Goal: Task Accomplishment & Management: Complete application form

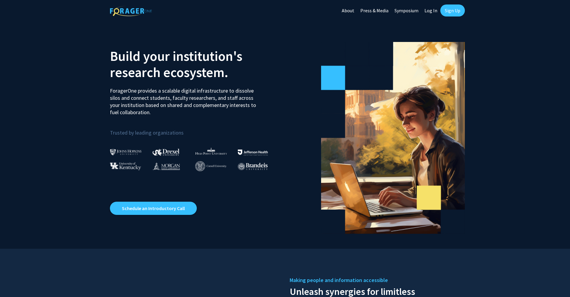
click at [446, 10] on link "Sign Up" at bounding box center [453, 10] width 25 height 12
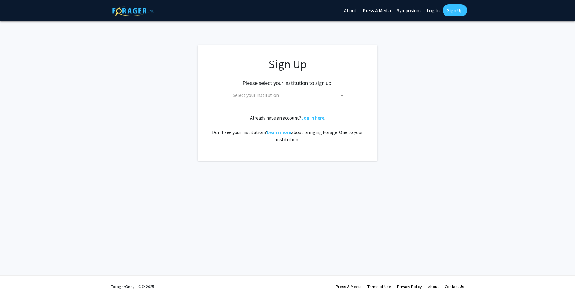
click at [266, 94] on span "Select your institution" at bounding box center [256, 95] width 46 height 6
type input "maryla"
select select "31"
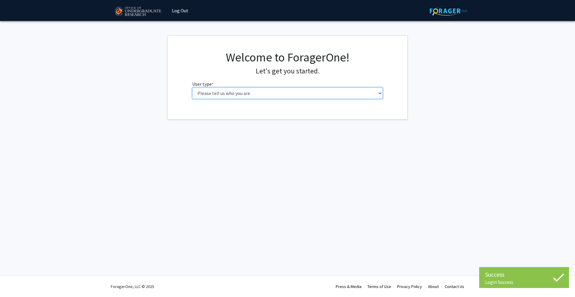
click at [286, 92] on select "Please tell us who you are Undergraduate Student Master's Student Doctoral Cand…" at bounding box center [287, 93] width 191 height 11
select select "1: undergrad"
click at [192, 88] on select "Please tell us who you are Undergraduate Student Master's Student Doctoral Cand…" at bounding box center [287, 93] width 191 height 11
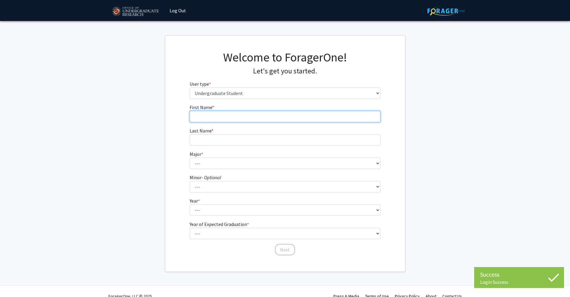
click at [232, 116] on input "First Name * required" at bounding box center [285, 116] width 191 height 11
type input "[PERSON_NAME]"
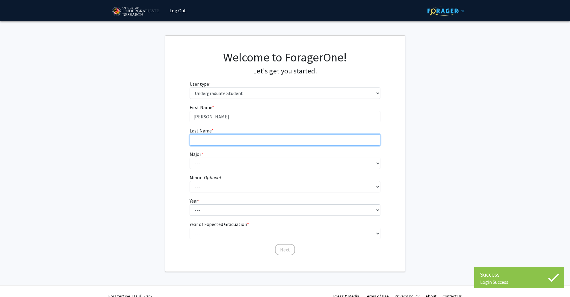
type input "[PERSON_NAME]"
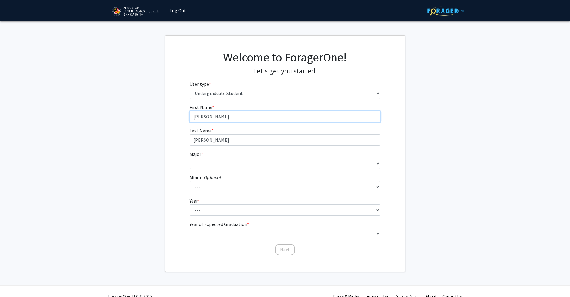
drag, startPoint x: 225, startPoint y: 115, endPoint x: 206, endPoint y: 118, distance: 19.2
click at [206, 118] on input "[PERSON_NAME]" at bounding box center [285, 116] width 191 height 11
type input "Rahul"
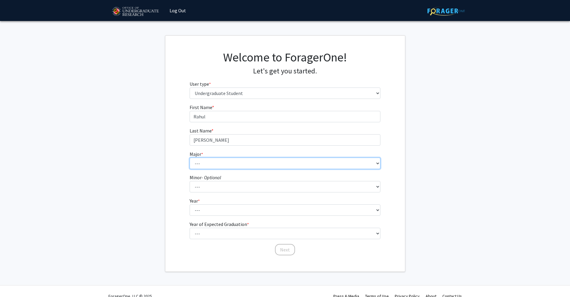
click at [213, 168] on select "--- Accounting Aerospace Engineering African American and Africana Studies Agri…" at bounding box center [285, 163] width 191 height 11
select select "2: 2303"
click at [190, 158] on select "--- Accounting Aerospace Engineering African American and Africana Studies Agri…" at bounding box center [285, 163] width 191 height 11
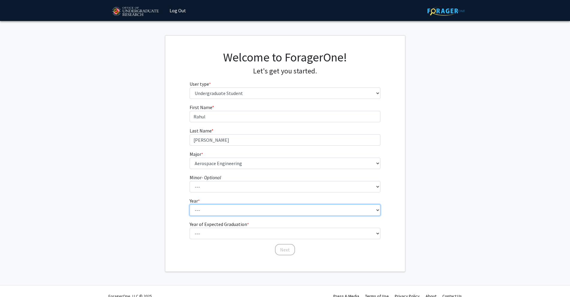
click at [212, 207] on select "--- First-year Sophomore Junior Senior Postbaccalaureate Certificate" at bounding box center [285, 209] width 191 height 11
select select "3: junior"
click at [190, 204] on select "--- First-year Sophomore Junior Senior Postbaccalaureate Certificate" at bounding box center [285, 209] width 191 height 11
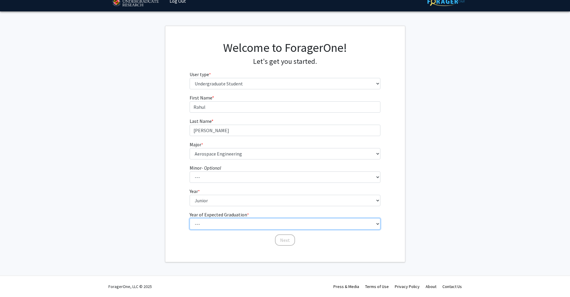
click at [206, 224] on select "--- 2025 2026 2027 2028 2029 2030 2031 2032 2033 2034" at bounding box center [285, 223] width 191 height 11
select select "3: 2027"
click at [190, 218] on select "--- 2025 2026 2027 2028 2029 2030 2031 2032 2033 2034" at bounding box center [285, 223] width 191 height 11
click at [181, 225] on div "First Name * required [PERSON_NAME] Last Name * required [PERSON_NAME] * requir…" at bounding box center [285, 170] width 240 height 152
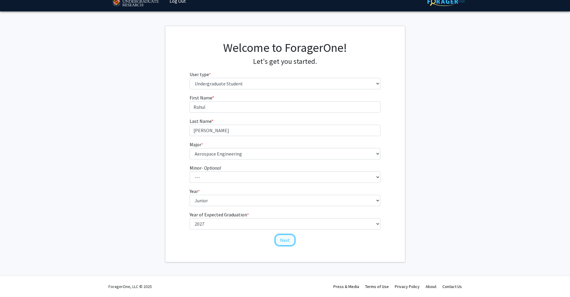
click at [283, 242] on button "Next" at bounding box center [285, 239] width 20 height 11
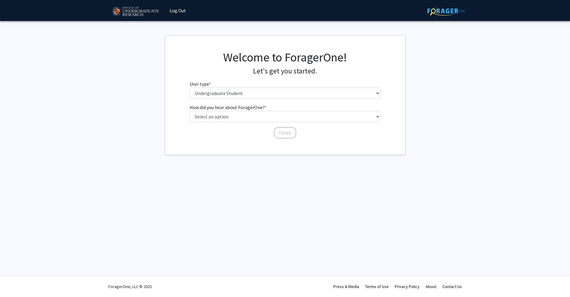
scroll to position [0, 0]
click at [230, 96] on select "Please tell us who you are Undergraduate Student Master's Student Doctoral Cand…" at bounding box center [287, 93] width 191 height 11
click at [192, 88] on select "Please tell us who you are Undergraduate Student Master's Student Doctoral Cand…" at bounding box center [287, 93] width 191 height 11
click at [242, 117] on select "Select an option Peer/student recommendation Faculty/staff recommendation Unive…" at bounding box center [287, 116] width 191 height 11
select select "3: university_website"
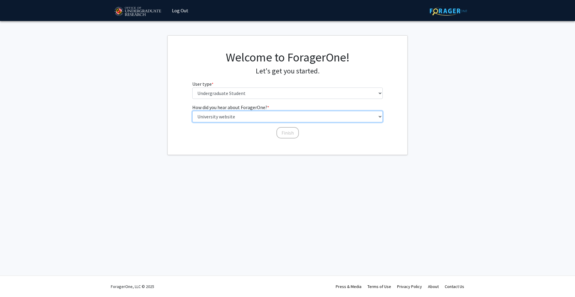
click at [192, 111] on select "Select an option Peer/student recommendation Faculty/staff recommendation Unive…" at bounding box center [287, 116] width 191 height 11
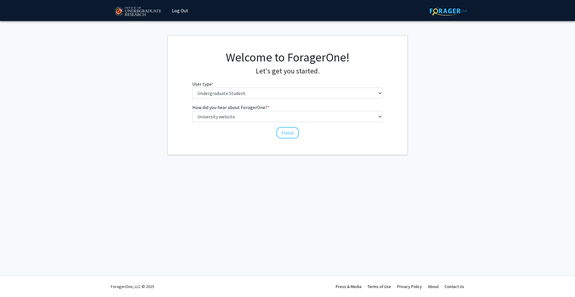
click at [302, 128] on div "Finish" at bounding box center [287, 130] width 191 height 6
click at [286, 135] on button "Finish" at bounding box center [288, 132] width 22 height 11
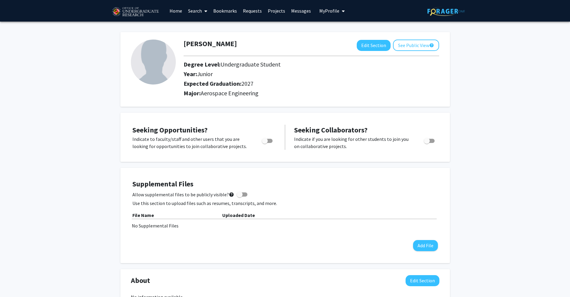
click at [202, 13] on span at bounding box center [204, 11] width 5 height 21
click at [231, 10] on link "Bookmarks" at bounding box center [225, 10] width 30 height 21
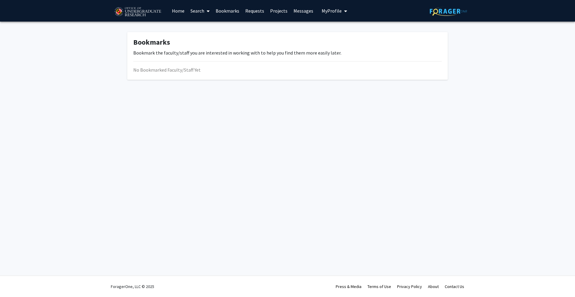
click at [244, 14] on link "Requests" at bounding box center [254, 10] width 25 height 21
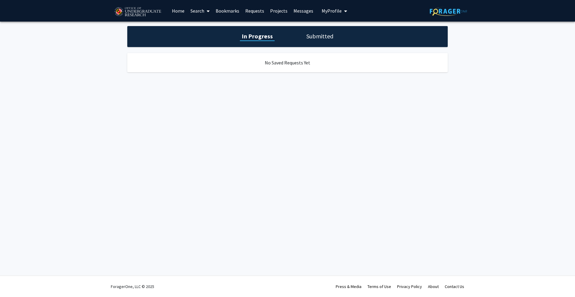
click at [271, 10] on link "Projects" at bounding box center [278, 10] width 23 height 21
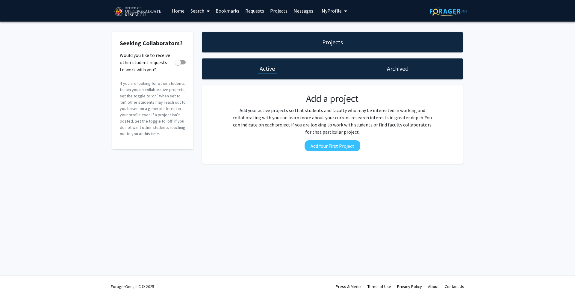
click at [299, 11] on link "Messages" at bounding box center [304, 10] width 26 height 21
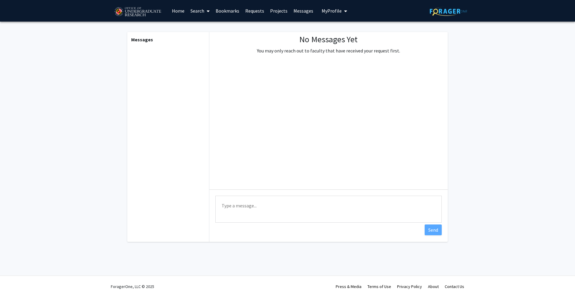
click at [171, 11] on link "Home" at bounding box center [178, 10] width 19 height 21
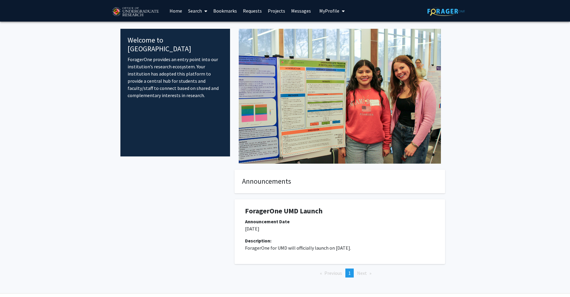
click at [195, 10] on link "Search" at bounding box center [197, 10] width 25 height 21
click at [206, 36] on span "Students" at bounding box center [203, 40] width 37 height 12
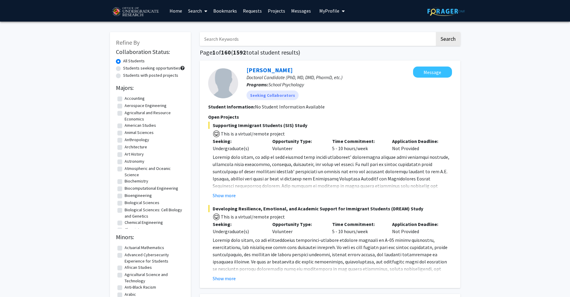
click at [172, 10] on link "Home" at bounding box center [176, 10] width 19 height 21
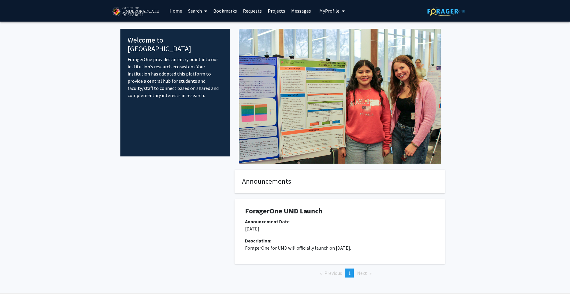
click at [275, 10] on link "Projects" at bounding box center [276, 10] width 23 height 21
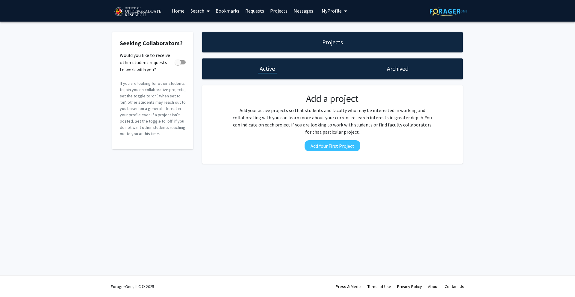
click at [195, 8] on link "Search" at bounding box center [200, 10] width 25 height 21
click at [182, 13] on link "Home" at bounding box center [178, 10] width 19 height 21
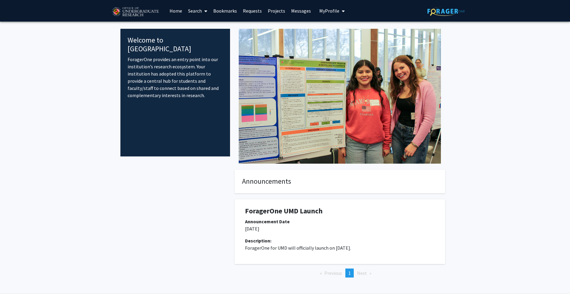
click at [188, 10] on link "Search" at bounding box center [197, 10] width 25 height 21
click at [197, 25] on span "Faculty/Staff" at bounding box center [207, 28] width 44 height 12
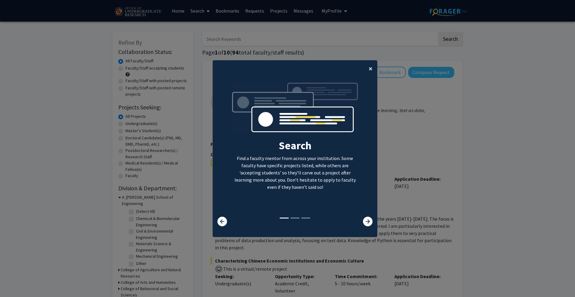
click at [369, 72] on span "×" at bounding box center [371, 68] width 4 height 9
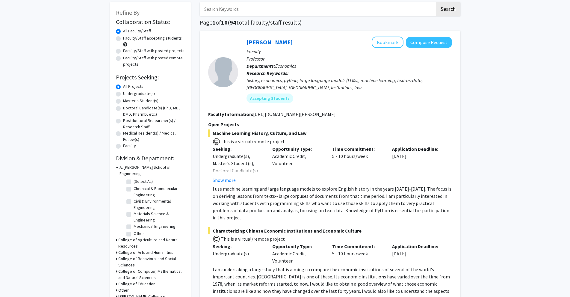
click at [134, 223] on label "Mechanical Engineering" at bounding box center [155, 226] width 42 height 6
click at [134, 223] on input "Mechanical Engineering" at bounding box center [136, 225] width 4 height 4
checkbox input "true"
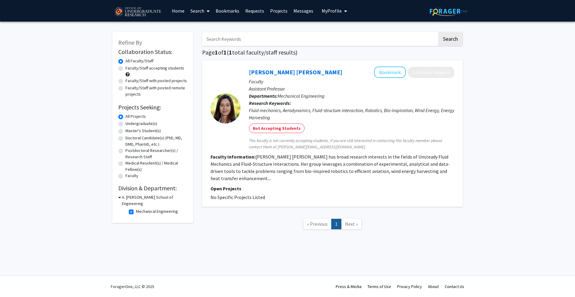
click at [136, 208] on label "Mechanical Engineering" at bounding box center [157, 211] width 42 height 6
click at [136, 208] on input "Mechanical Engineering" at bounding box center [138, 210] width 4 height 4
checkbox input "false"
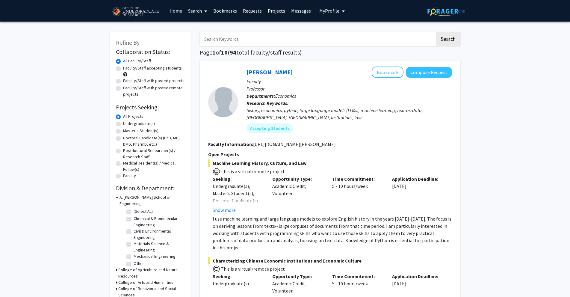
click at [134, 208] on label "(Select All)" at bounding box center [143, 211] width 19 height 6
click at [134, 208] on input "(Select All)" at bounding box center [136, 210] width 4 height 4
checkbox input "true"
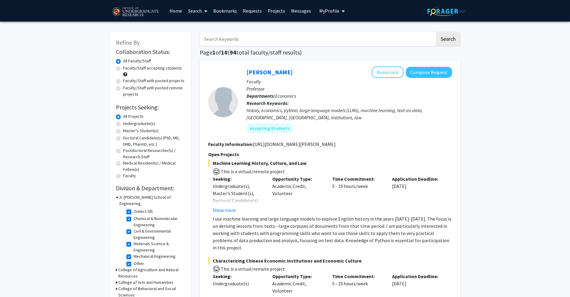
checkbox input "true"
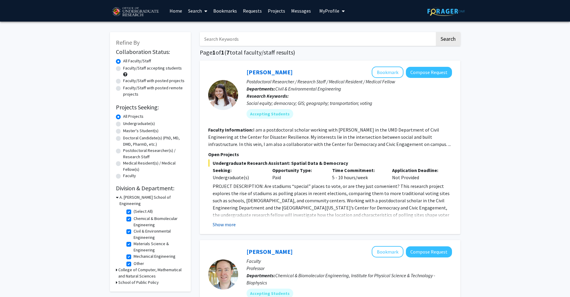
click at [219, 223] on button "Show more" at bounding box center [224, 224] width 23 height 7
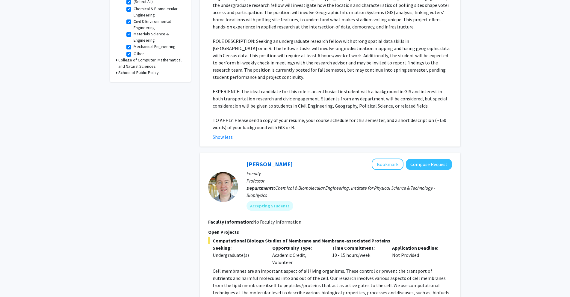
scroll to position [330, 0]
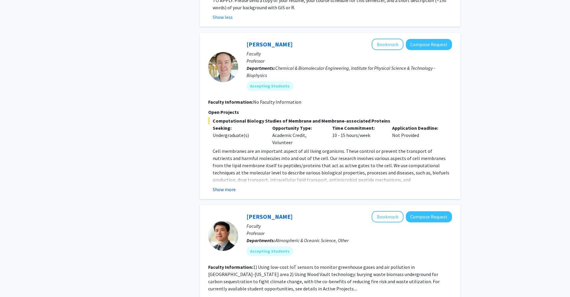
click at [217, 186] on button "Show more" at bounding box center [224, 189] width 23 height 7
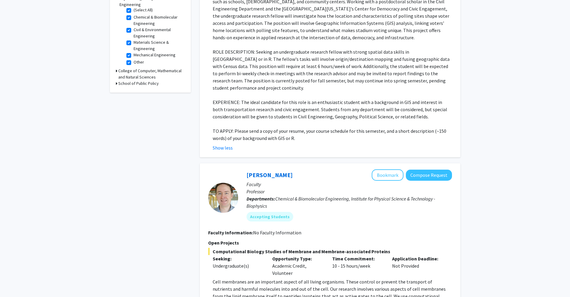
scroll to position [0, 0]
